Goal: Task Accomplishment & Management: Manage account settings

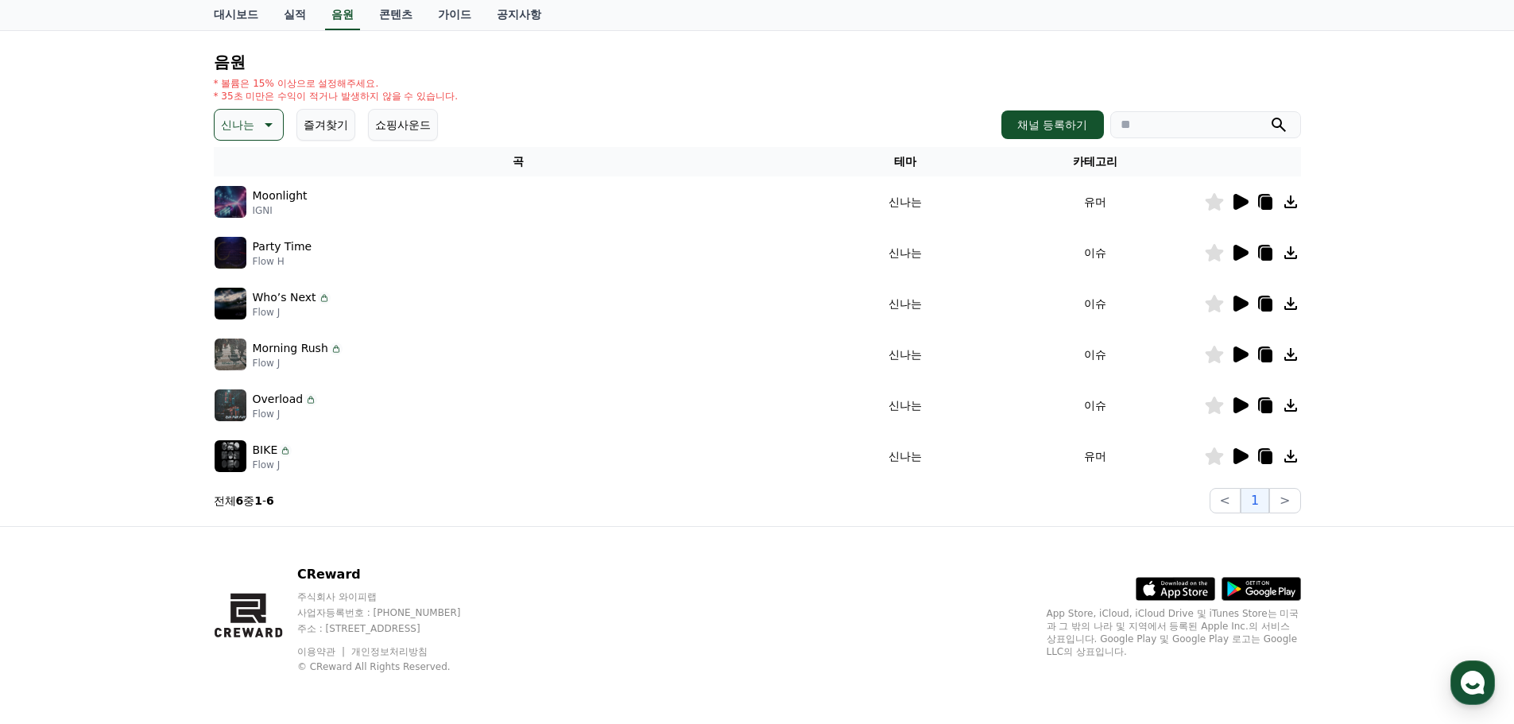
click at [1241, 404] on icon at bounding box center [1240, 405] width 15 height 16
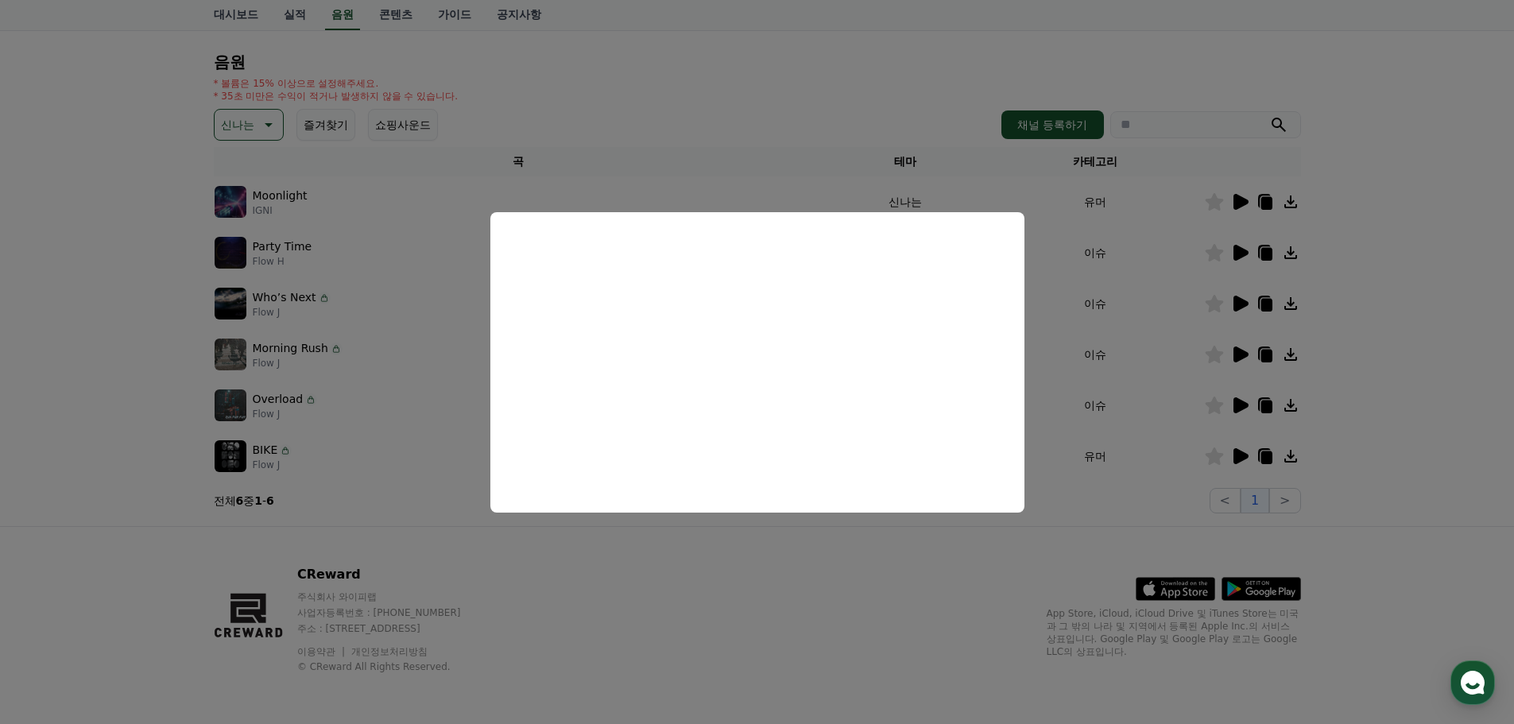
click at [1273, 396] on button "close modal" at bounding box center [757, 362] width 1514 height 724
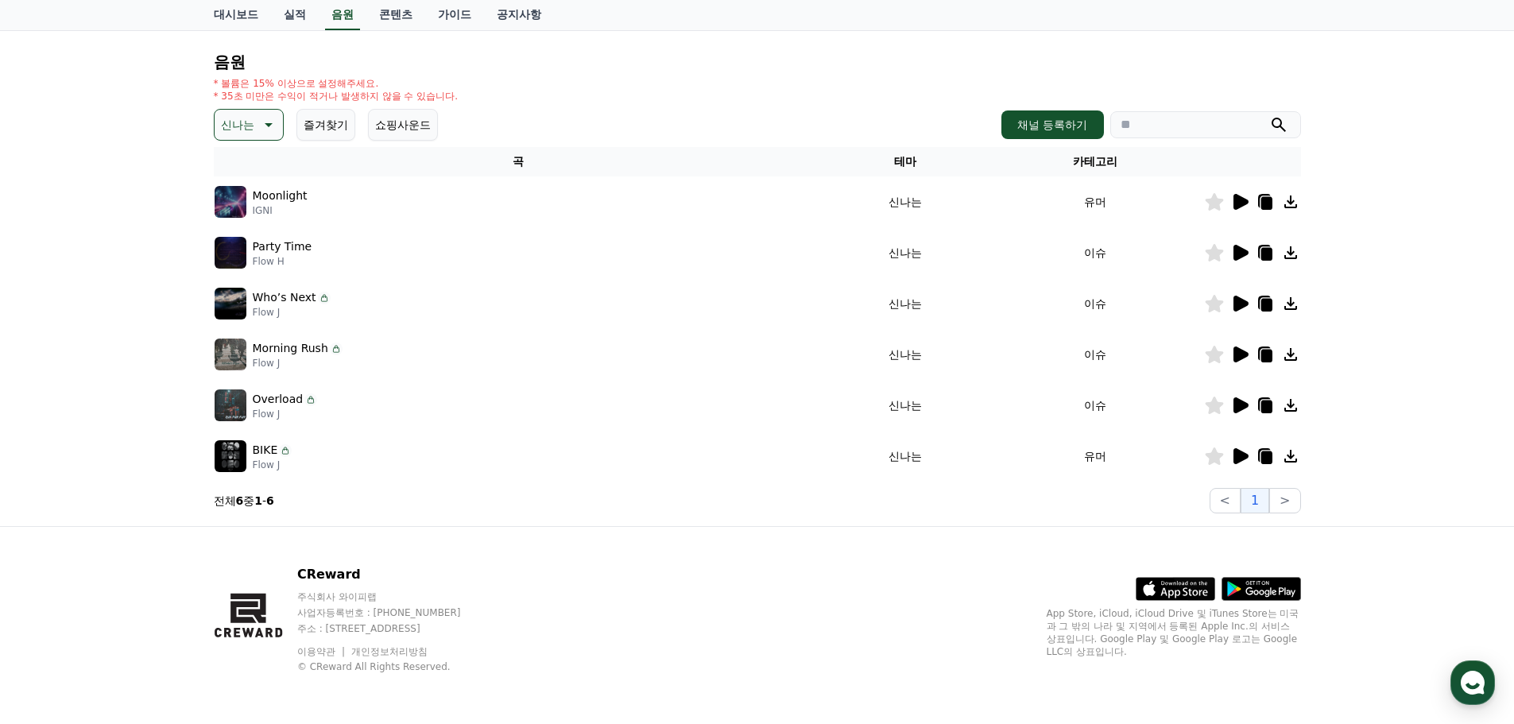
click at [1262, 399] on icon at bounding box center [1264, 404] width 13 height 14
click at [1262, 404] on icon at bounding box center [1265, 406] width 11 height 13
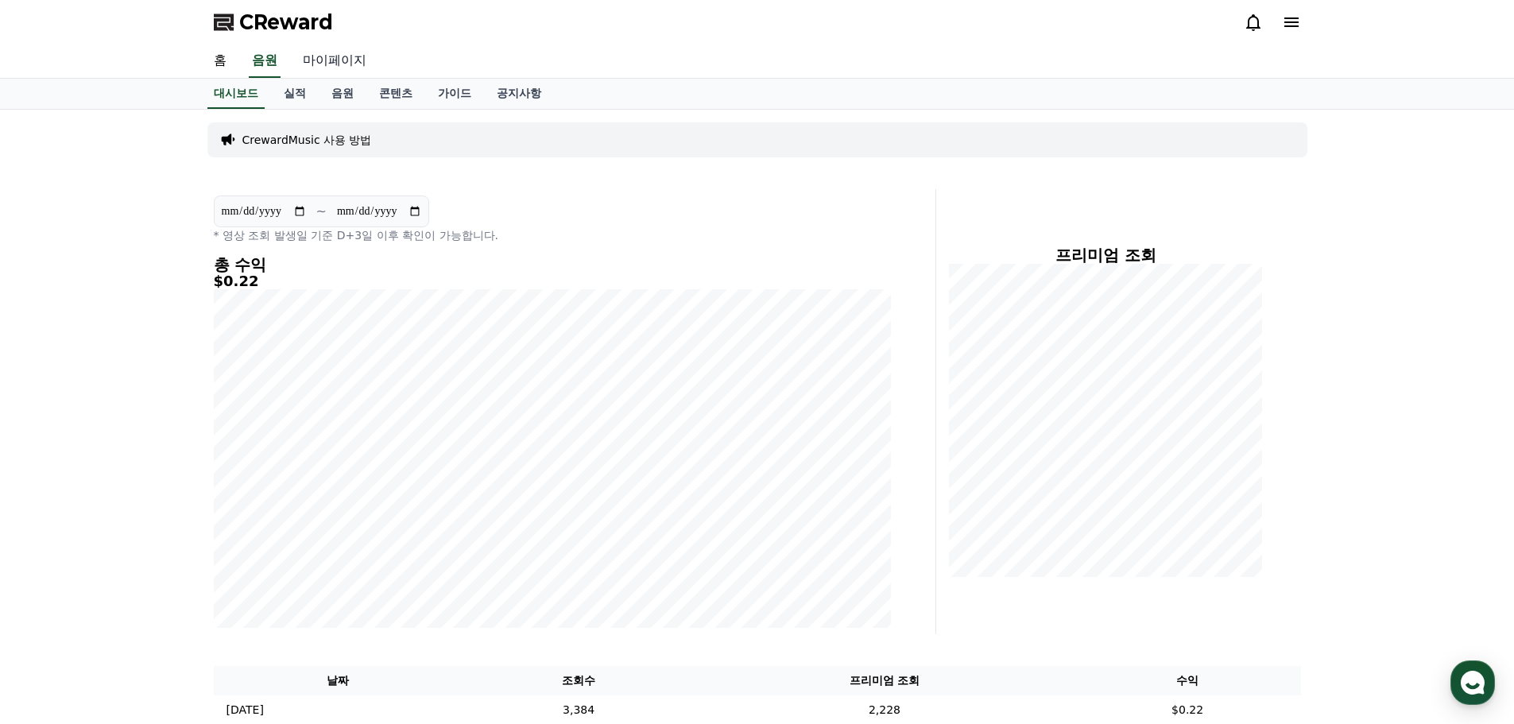
click at [341, 55] on link "마이페이지" at bounding box center [334, 60] width 89 height 33
select select "**********"
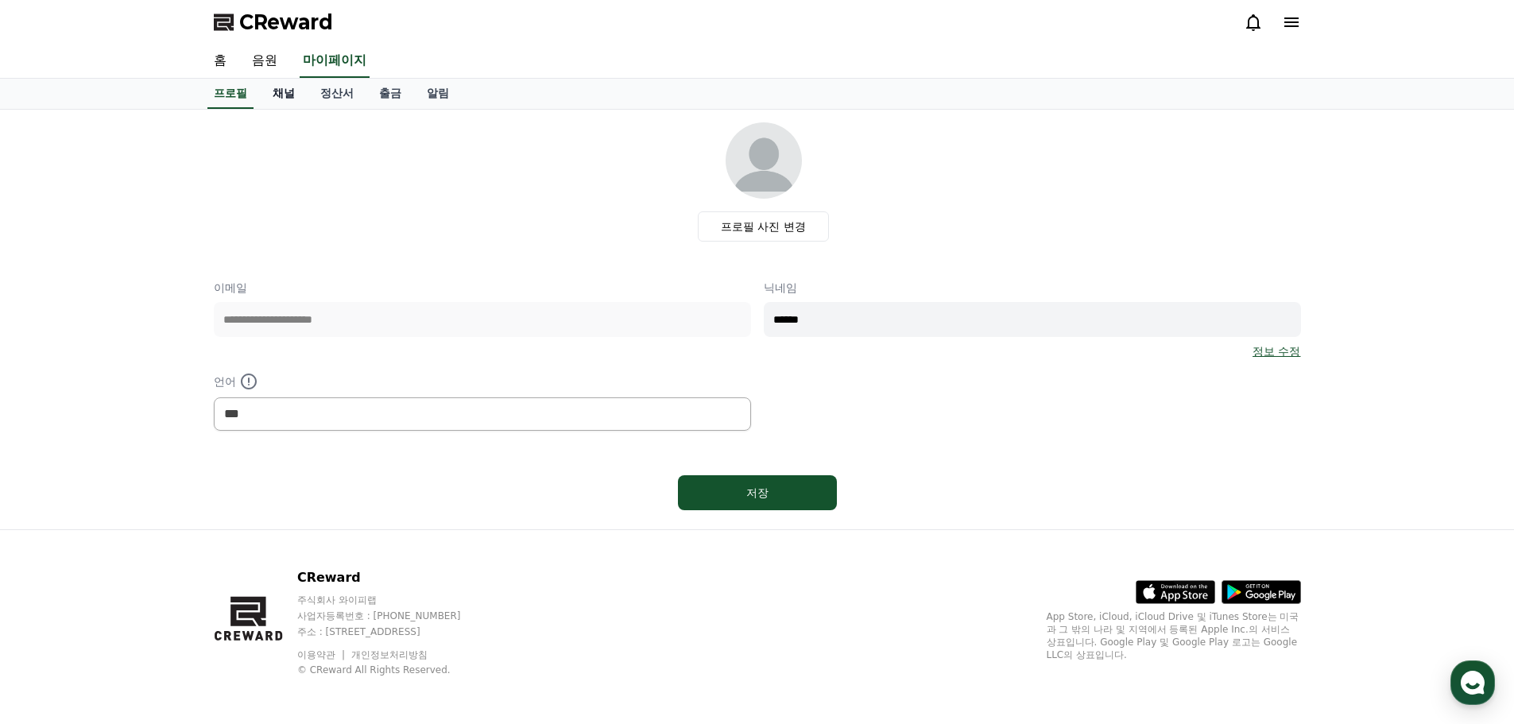
click at [278, 93] on link "채널" at bounding box center [284, 94] width 48 height 30
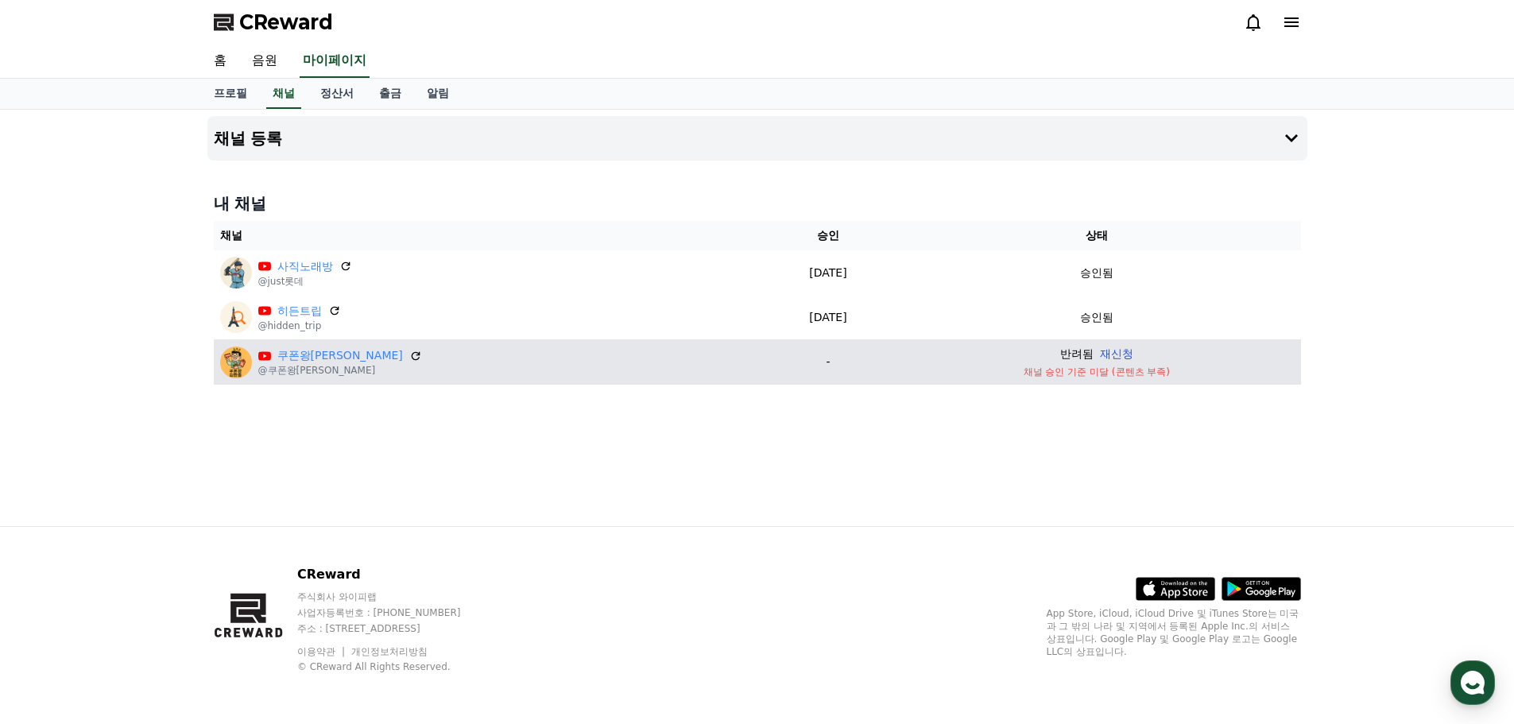
click at [1100, 351] on button "재신청" at bounding box center [1116, 354] width 33 height 17
